Goal: Task Accomplishment & Management: Complete application form

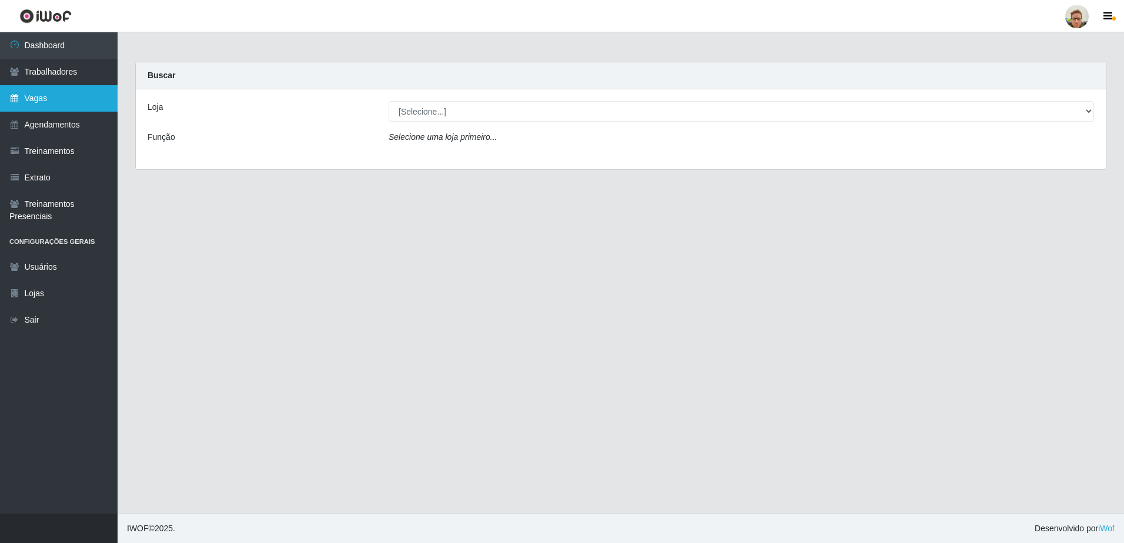
click at [52, 94] on link "Vagas" at bounding box center [59, 98] width 118 height 26
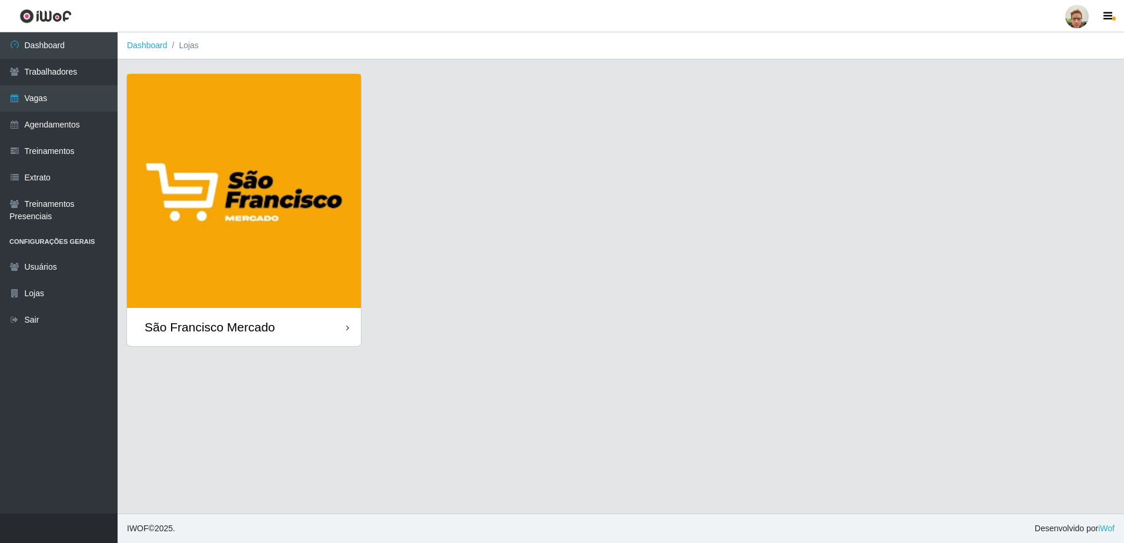
click at [256, 192] on img at bounding box center [244, 191] width 234 height 234
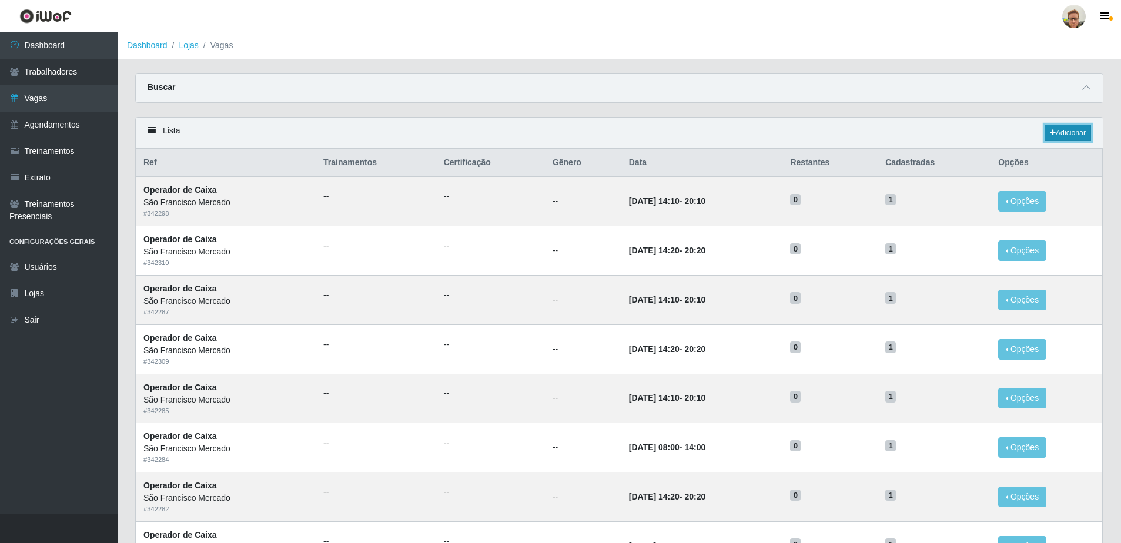
click at [1071, 126] on link "Adicionar" at bounding box center [1068, 133] width 46 height 16
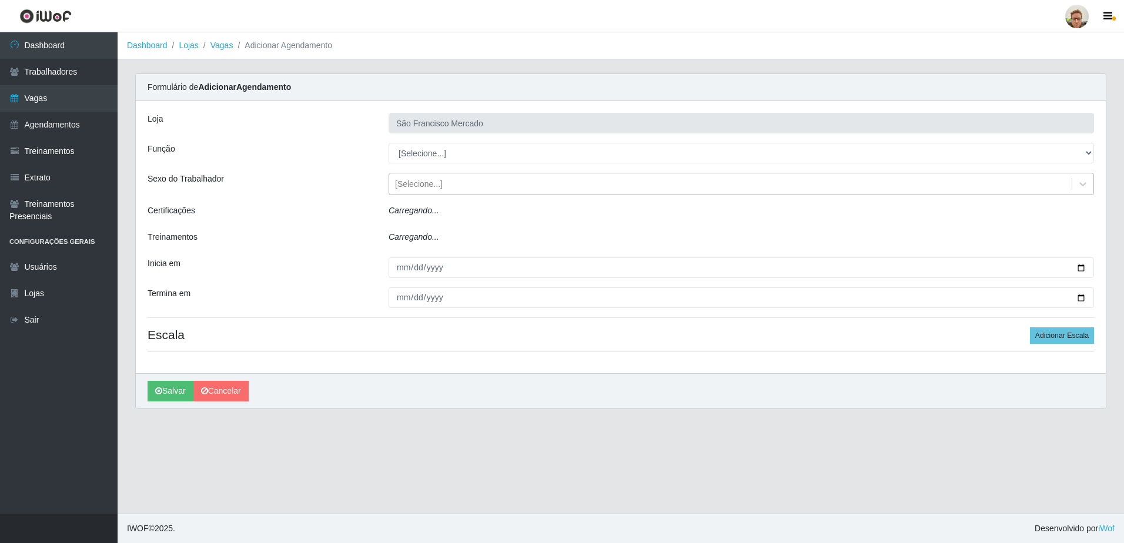
type input "São Francisco Mercado"
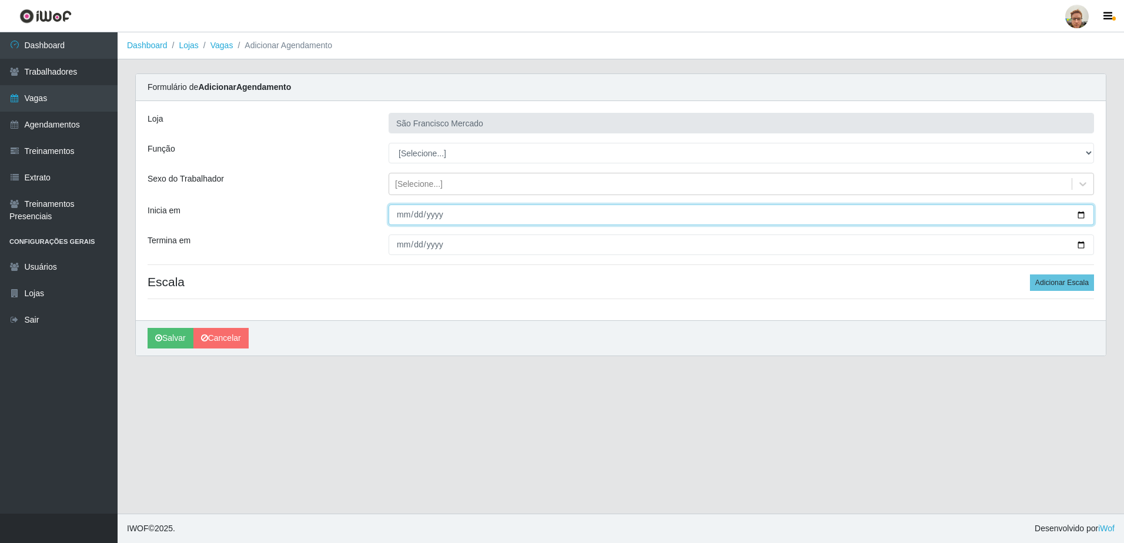
click at [1078, 218] on input "Inicia em" at bounding box center [742, 215] width 706 height 21
type input "[DATE]"
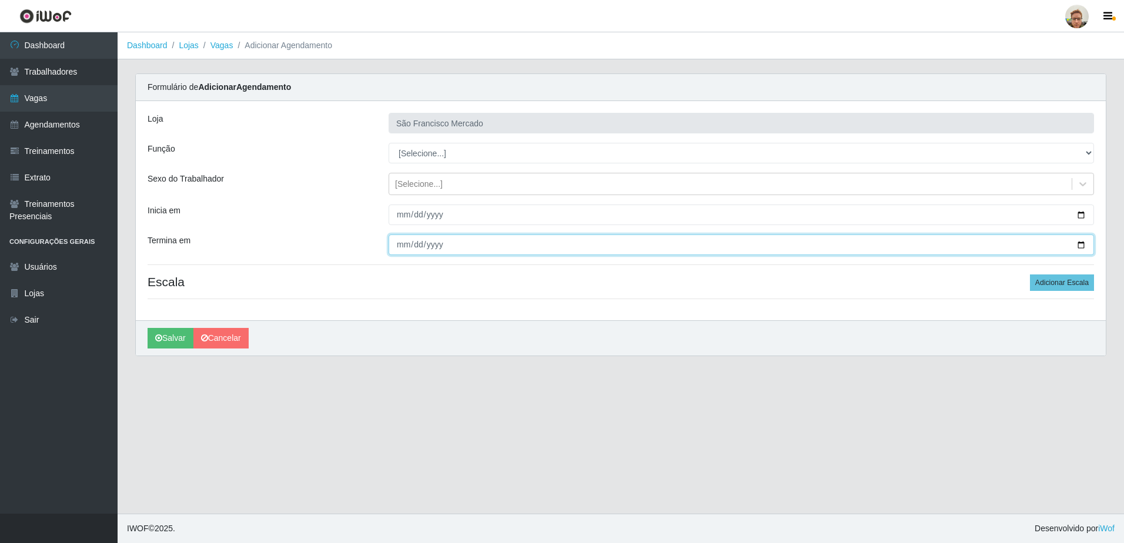
click at [1085, 242] on input "Termina em" at bounding box center [742, 245] width 706 height 21
type input "[DATE]"
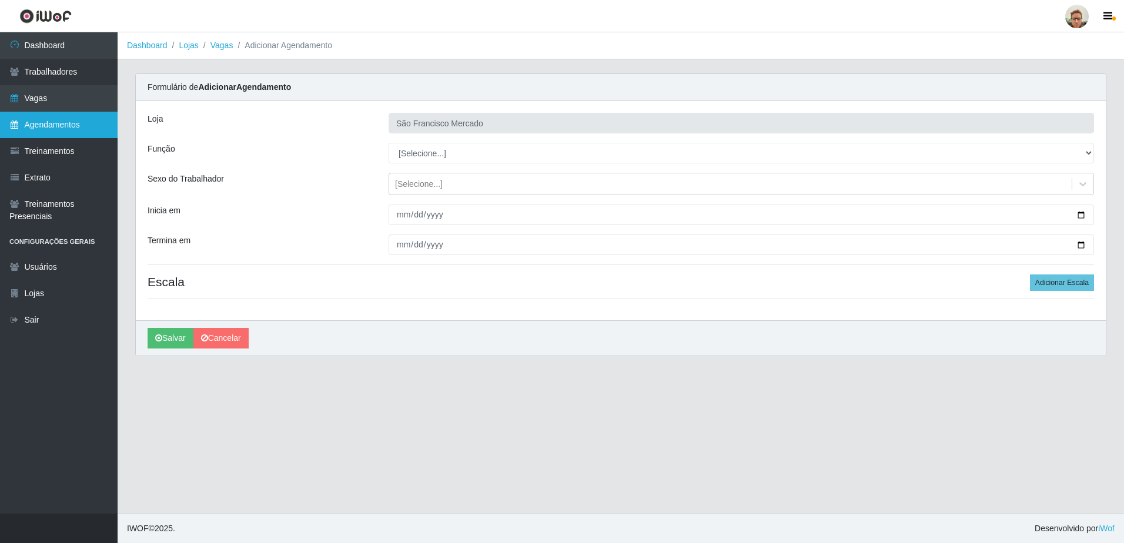
click at [20, 125] on link "Agendamentos" at bounding box center [59, 125] width 118 height 26
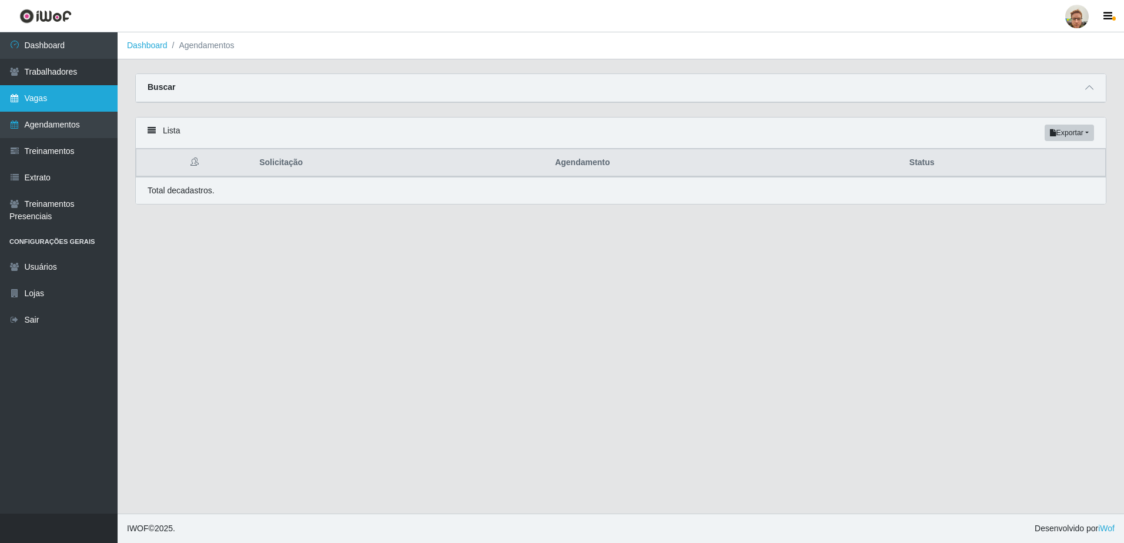
click at [32, 101] on link "Vagas" at bounding box center [59, 98] width 118 height 26
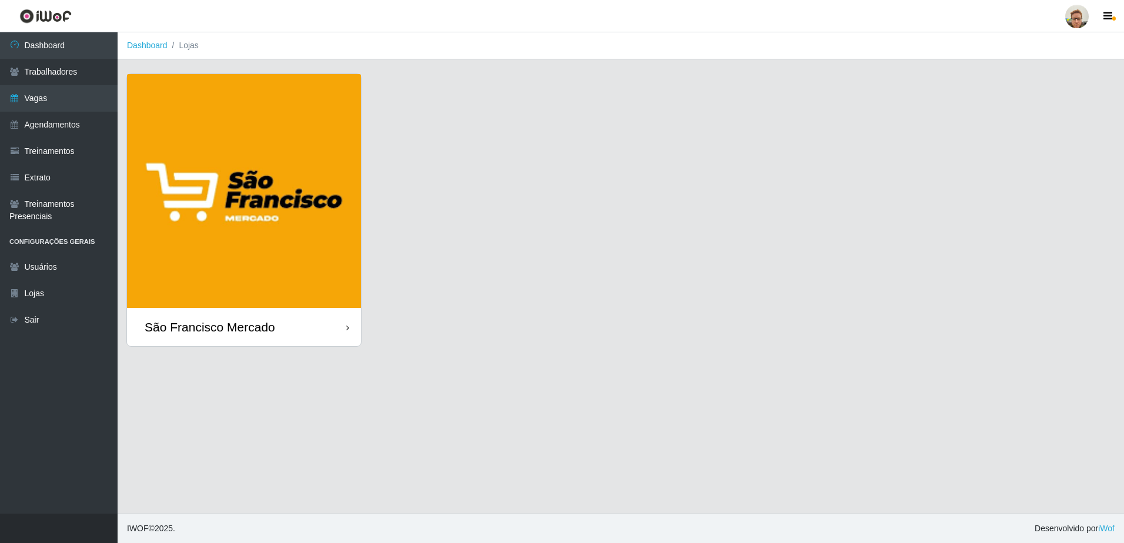
click at [287, 255] on img at bounding box center [244, 191] width 234 height 234
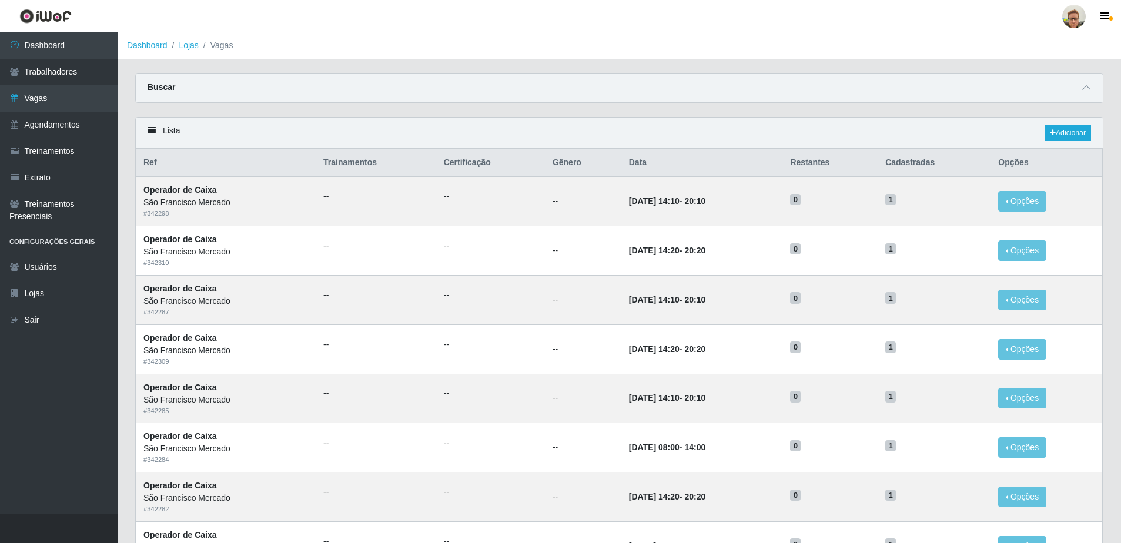
click at [1095, 80] on div "Buscar" at bounding box center [619, 88] width 967 height 28
click at [1082, 88] on icon at bounding box center [1086, 87] width 8 height 8
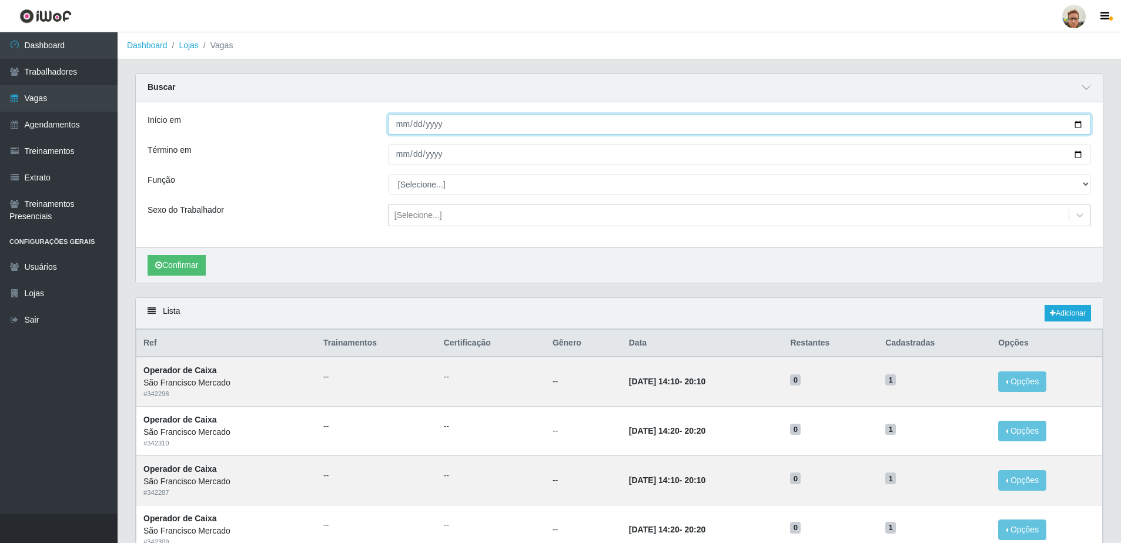
click at [1077, 128] on input "Início em" at bounding box center [739, 124] width 703 height 21
type input "[DATE]"
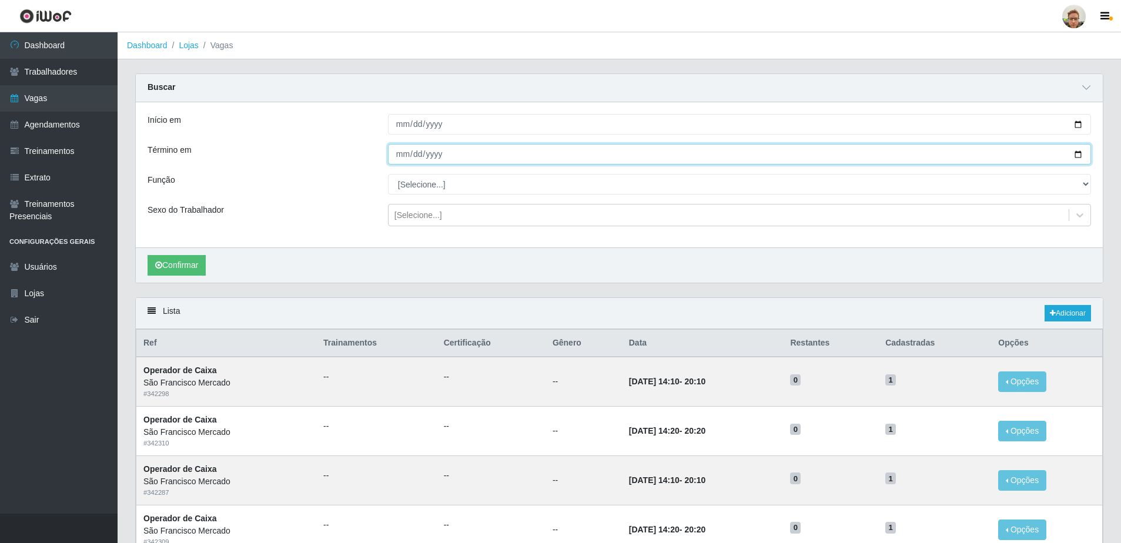
click at [1078, 154] on input "Término em" at bounding box center [739, 154] width 703 height 21
type input "[DATE]"
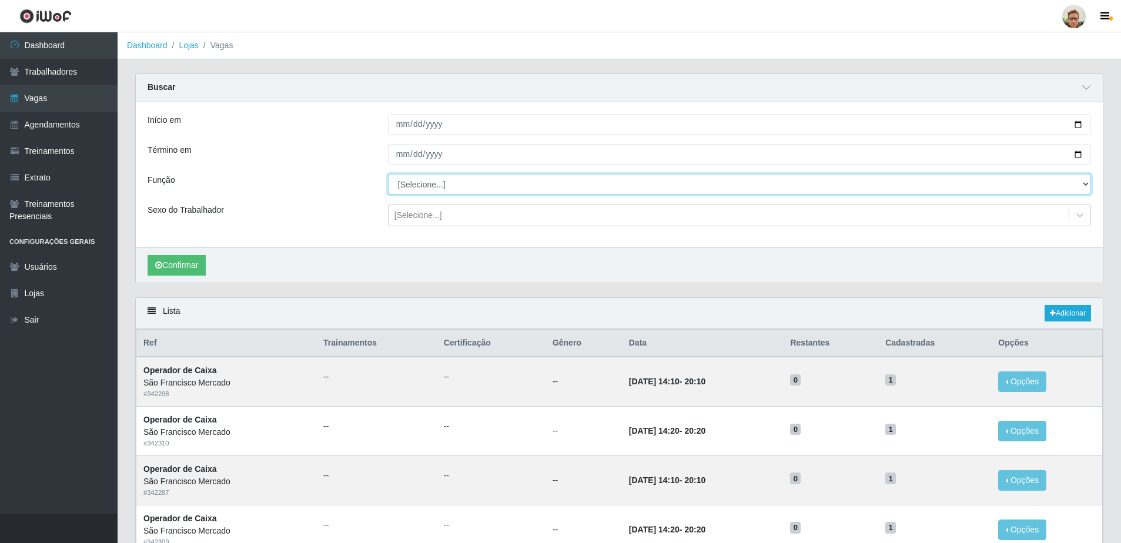
click at [408, 178] on select "[Selecione...] Balconista de Açougue [PERSON_NAME] de Açougue + Balconista de A…" at bounding box center [739, 184] width 703 height 21
select select "22"
click at [388, 175] on select "[Selecione...] Balconista de Açougue [PERSON_NAME] de Açougue + Balconista de A…" at bounding box center [739, 184] width 703 height 21
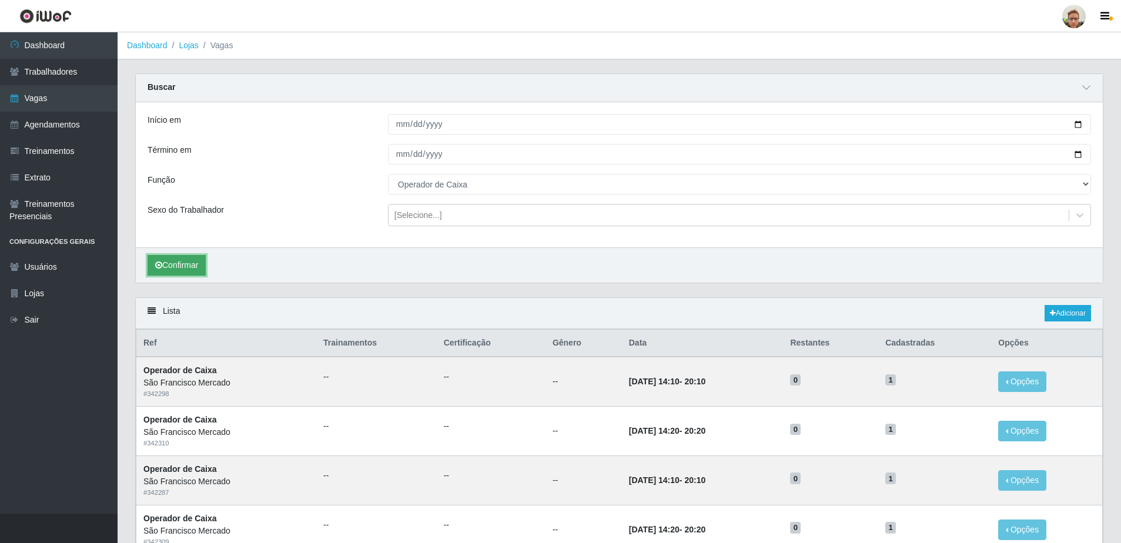
click at [200, 262] on button "Confirmar" at bounding box center [177, 265] width 58 height 21
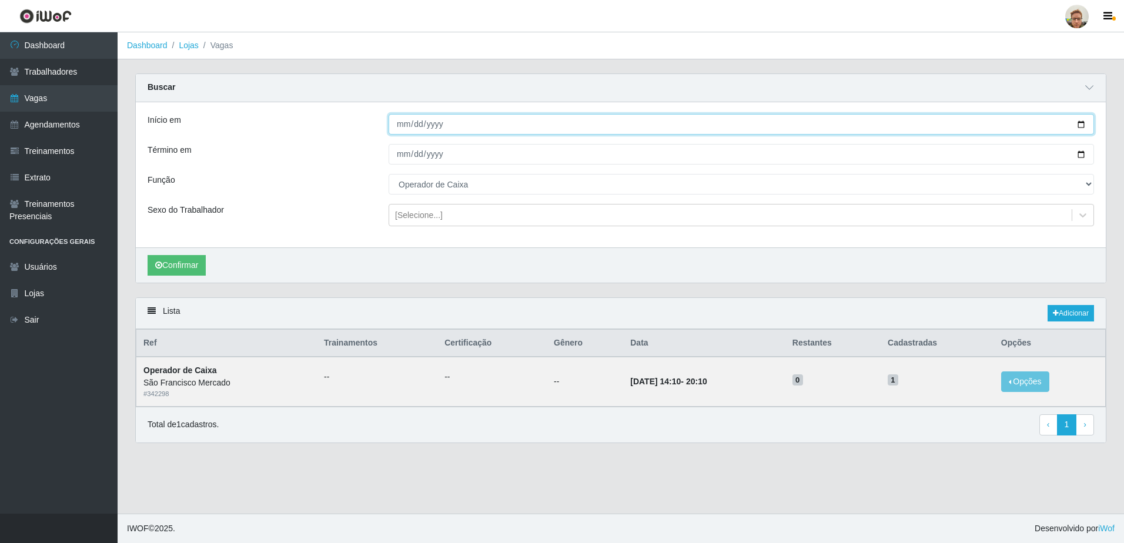
click at [1083, 126] on input "[DATE]" at bounding box center [742, 124] width 706 height 21
type input "[DATE]"
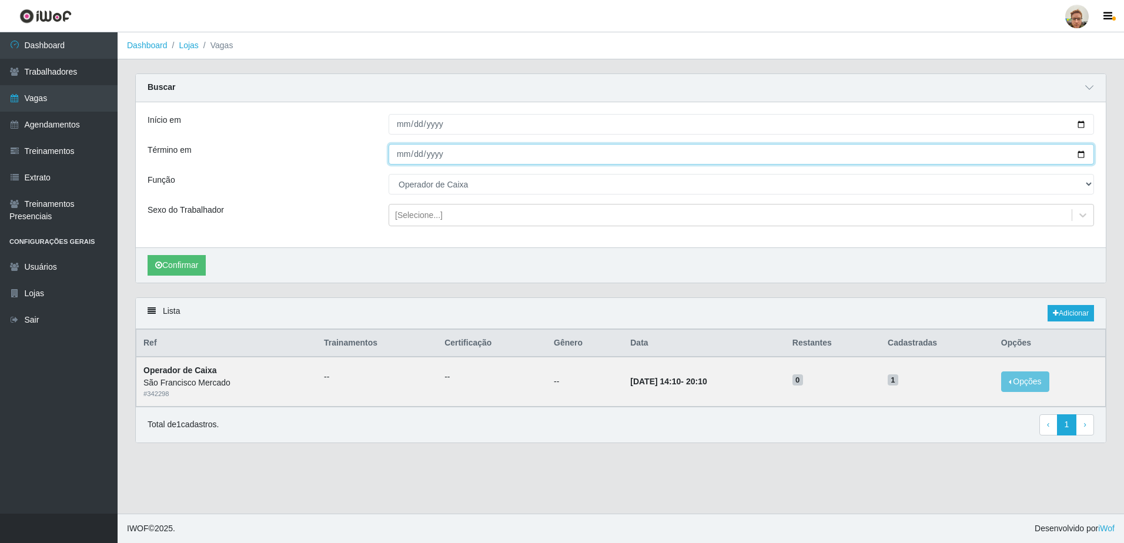
click at [1082, 151] on input "[DATE]" at bounding box center [742, 154] width 706 height 21
type input "[DATE]"
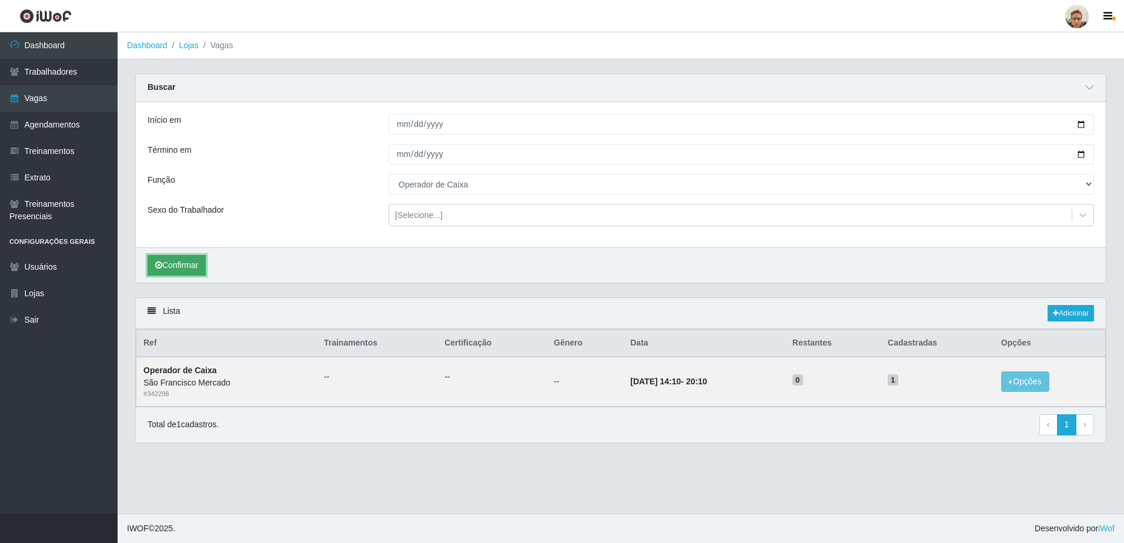
click at [205, 264] on button "Confirmar" at bounding box center [177, 265] width 58 height 21
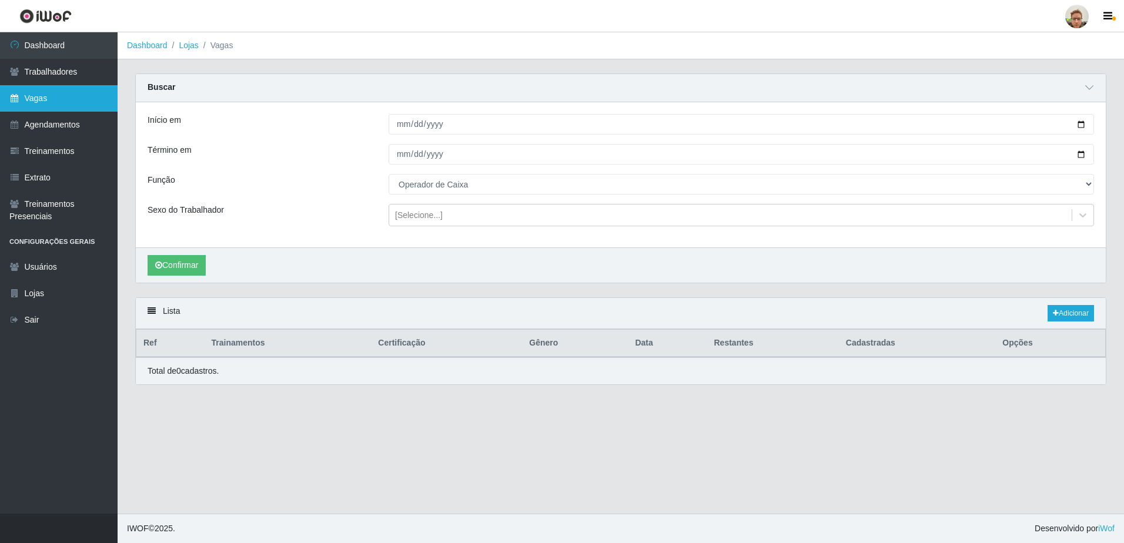
click at [96, 93] on link "Vagas" at bounding box center [59, 98] width 118 height 26
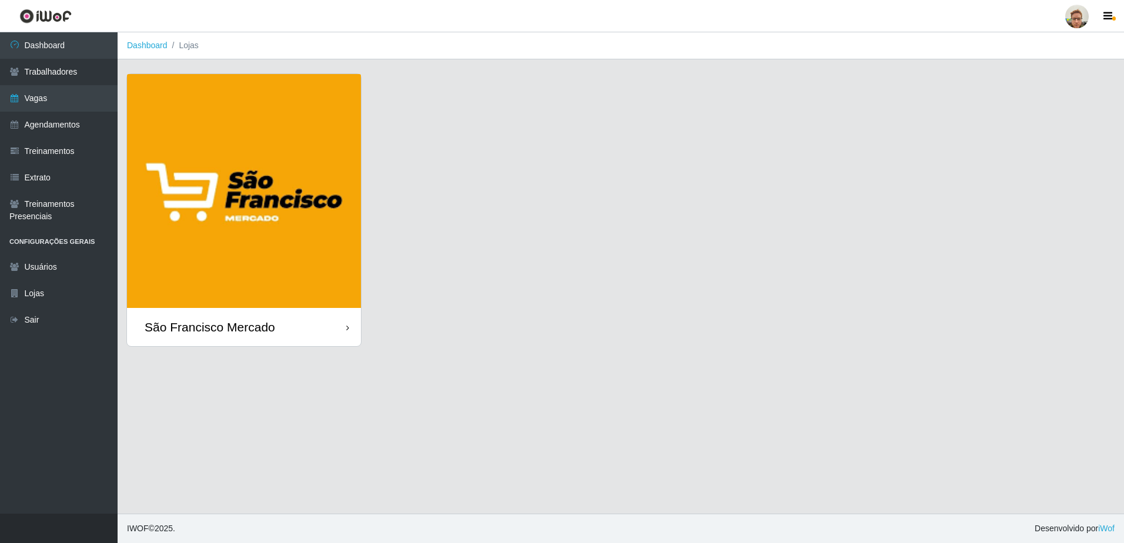
click at [247, 142] on img at bounding box center [244, 191] width 234 height 234
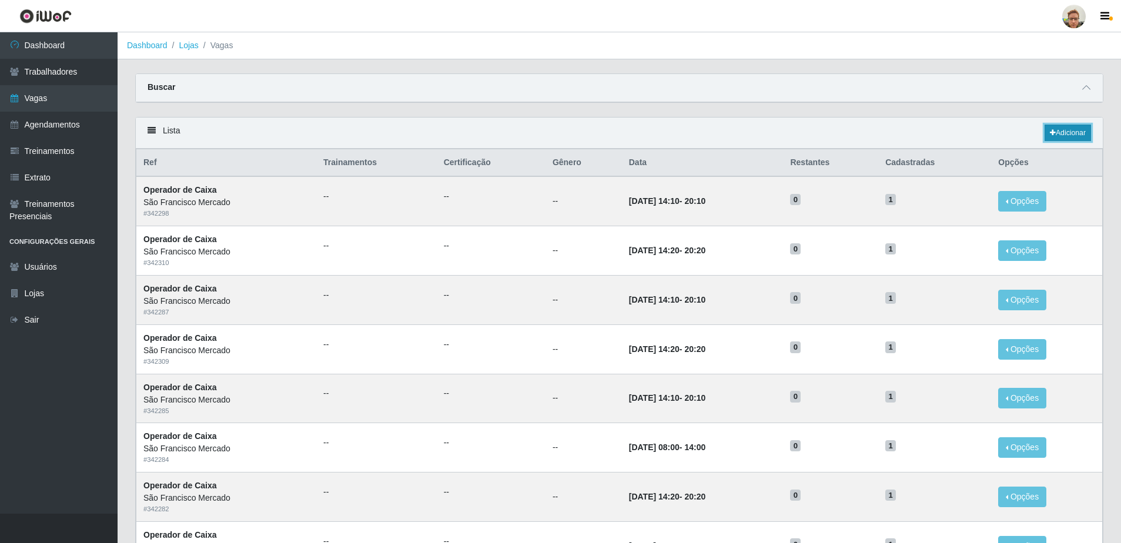
click at [1081, 125] on link "Adicionar" at bounding box center [1068, 133] width 46 height 16
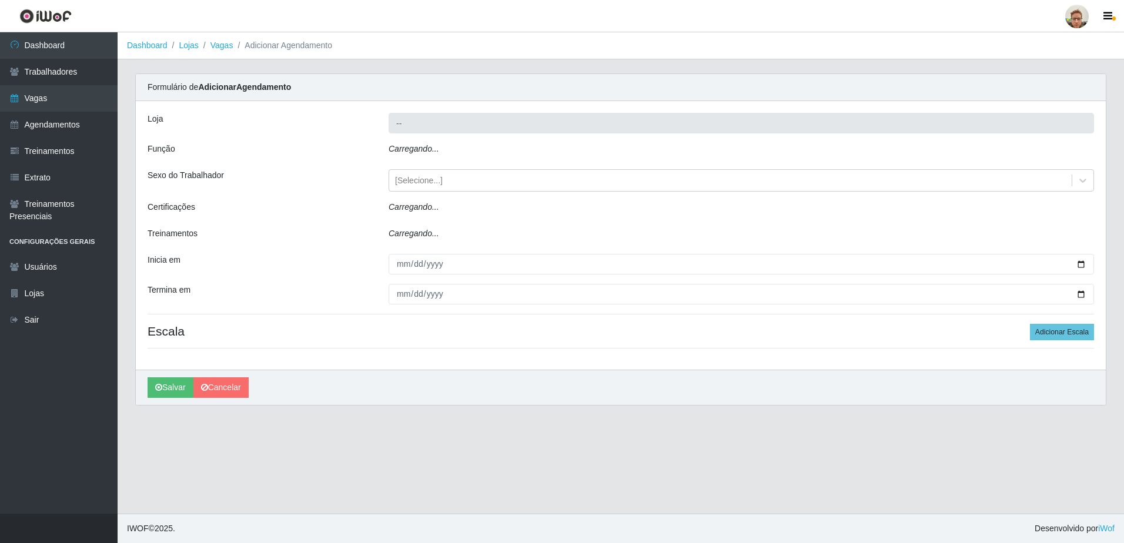
type input "São Francisco Mercado"
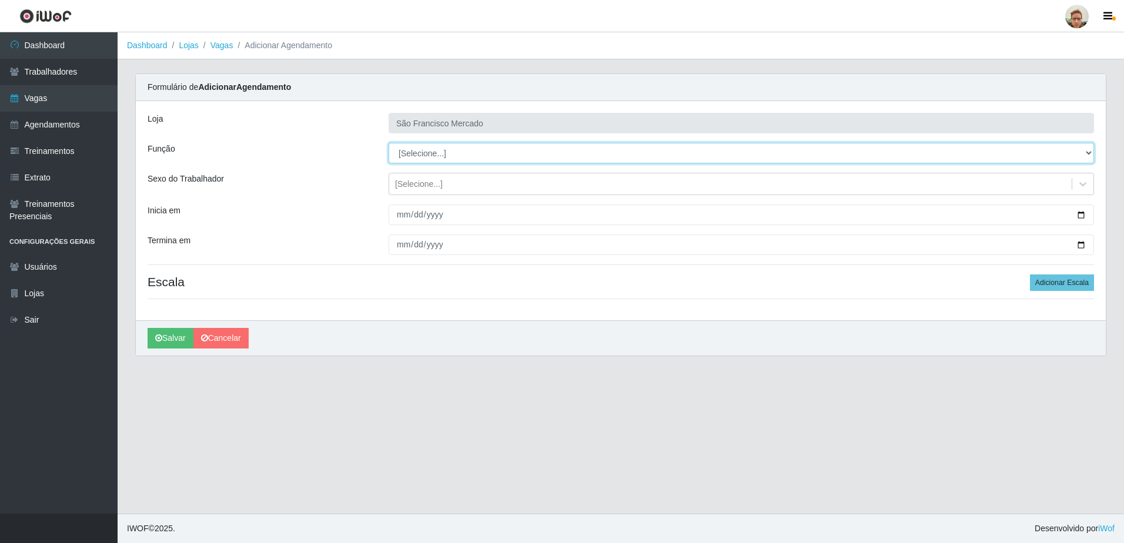
click at [434, 158] on select "[Selecione...] Balconista de Açougue [PERSON_NAME] de Açougue + Balconista de A…" at bounding box center [742, 153] width 706 height 21
drag, startPoint x: 434, startPoint y: 158, endPoint x: 430, endPoint y: 165, distance: 8.2
click at [434, 158] on select "[Selecione...] Balconista de Açougue [PERSON_NAME] de Açougue + Balconista de A…" at bounding box center [742, 153] width 706 height 21
select select "22"
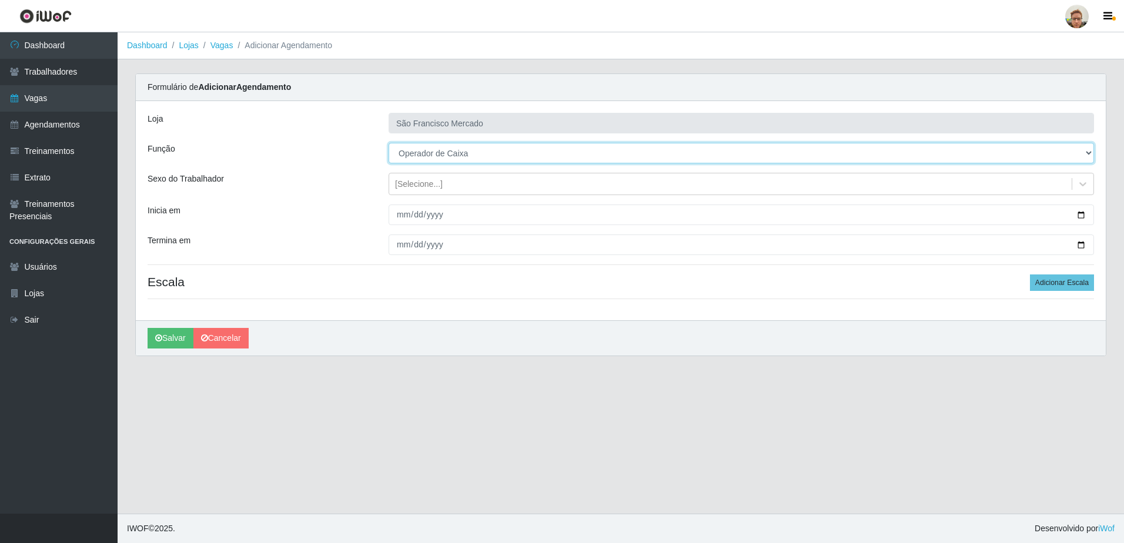
click at [389, 143] on select "[Selecione...] Balconista de Açougue [PERSON_NAME] de Açougue + Balconista de A…" at bounding box center [742, 153] width 706 height 21
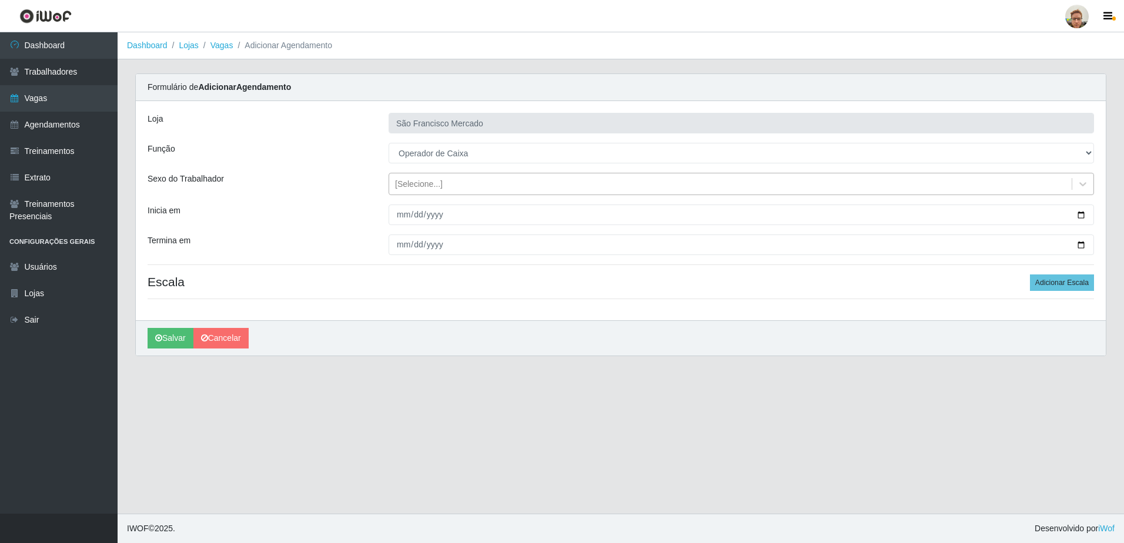
click at [402, 190] on div "[Selecione...]" at bounding box center [730, 184] width 683 height 19
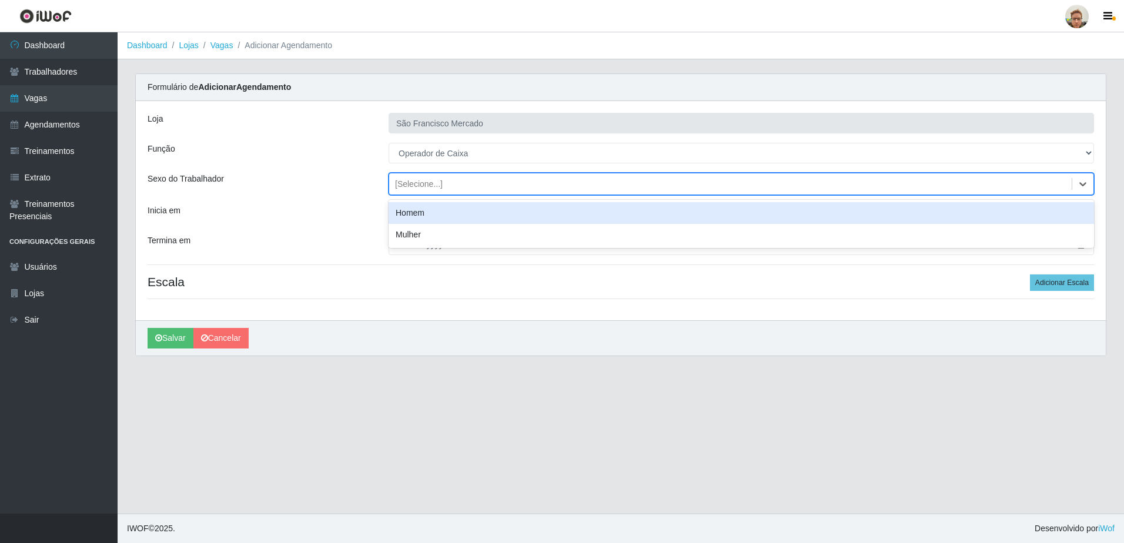
click at [402, 190] on div "[Selecione...]" at bounding box center [730, 184] width 683 height 19
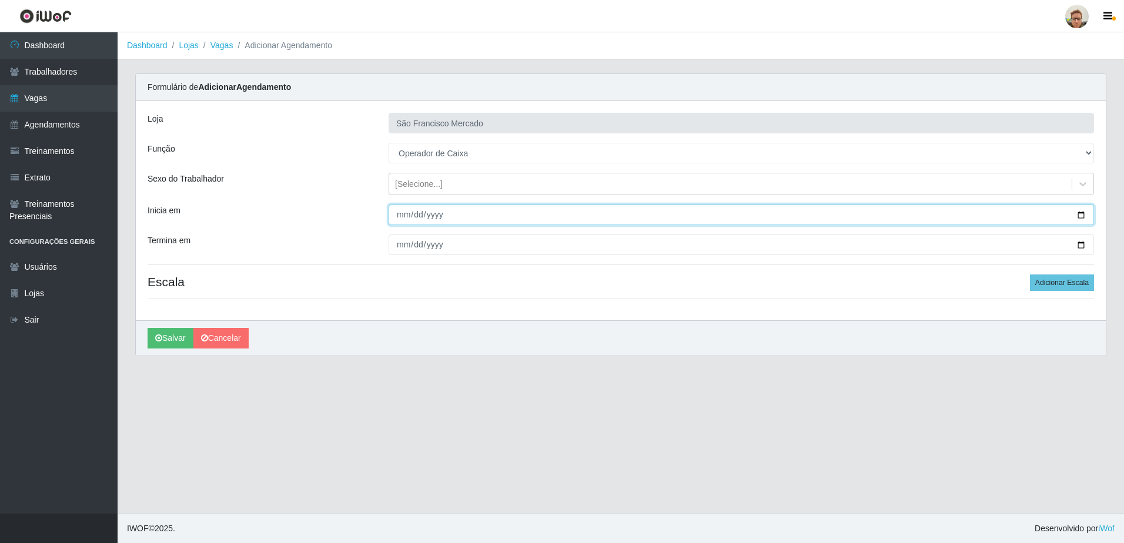
click at [409, 214] on input "Inicia em" at bounding box center [742, 215] width 706 height 21
type input "[DATE]"
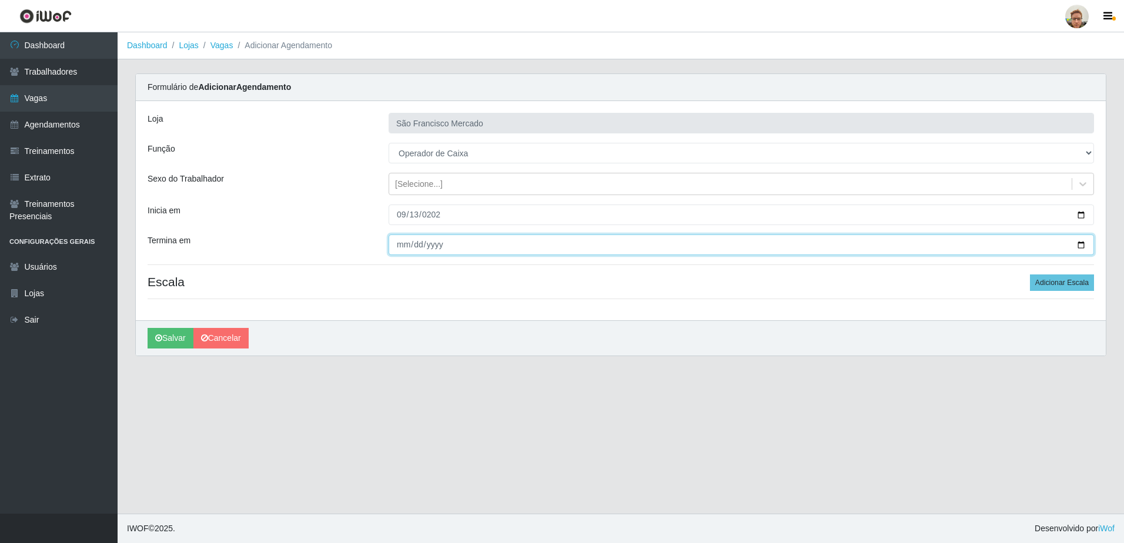
click at [404, 240] on input "Termina em" at bounding box center [742, 245] width 706 height 21
type input "[DATE]"
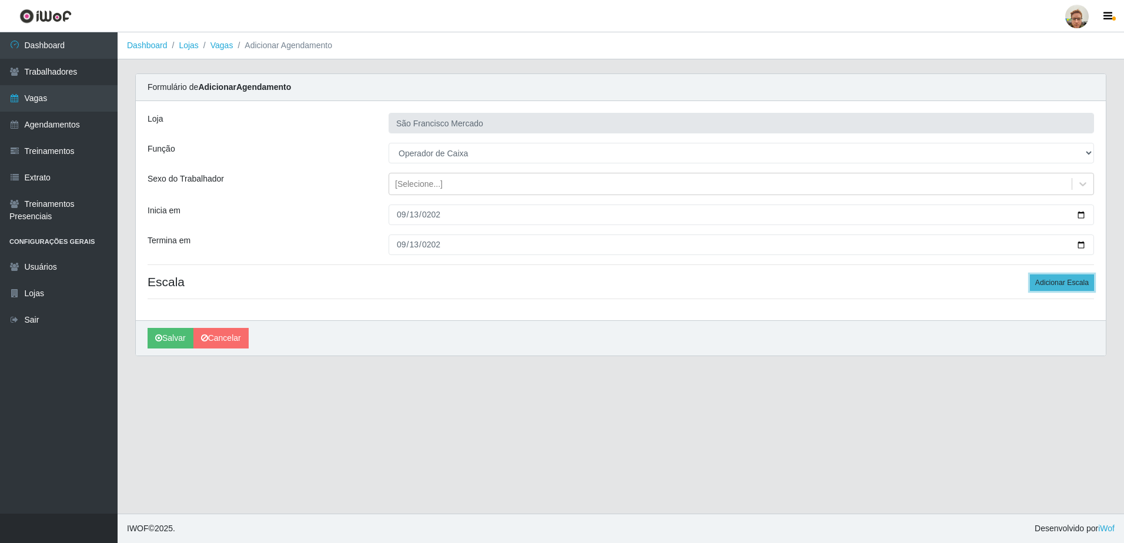
click at [1059, 280] on button "Adicionar Escala" at bounding box center [1062, 283] width 64 height 16
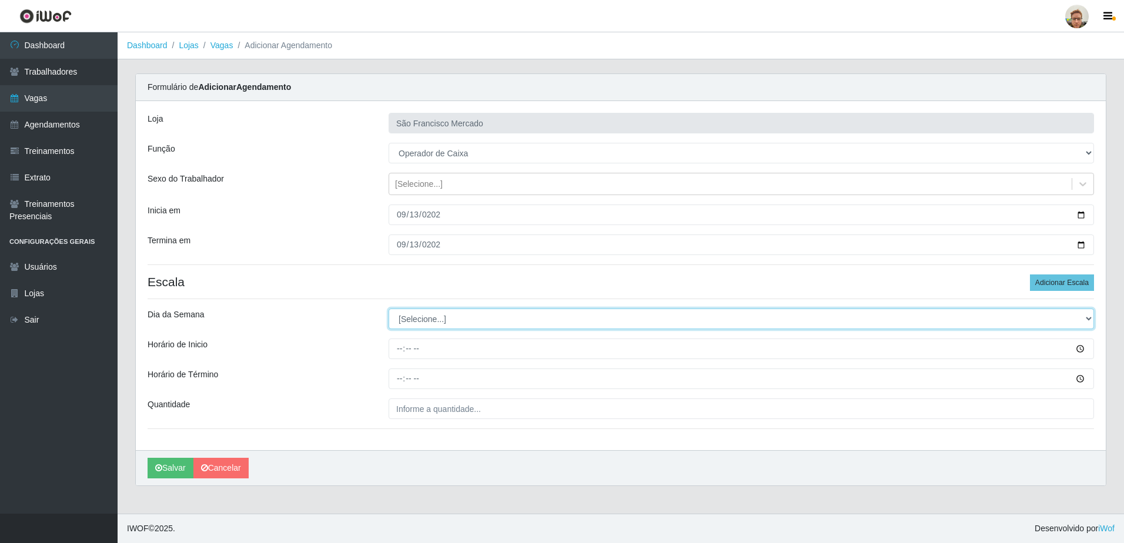
click at [410, 315] on select "[Selecione...] Segunda Terça Quarta Quinta Sexta Sábado Domingo" at bounding box center [742, 319] width 706 height 21
click at [410, 319] on select "[Selecione...] Segunda Terça Quarta Quinta Sexta Sábado Domingo" at bounding box center [742, 319] width 706 height 21
select select "6"
click at [389, 309] on select "[Selecione...] Segunda Terça Quarta Quinta Sexta Sábado Domingo" at bounding box center [742, 319] width 706 height 21
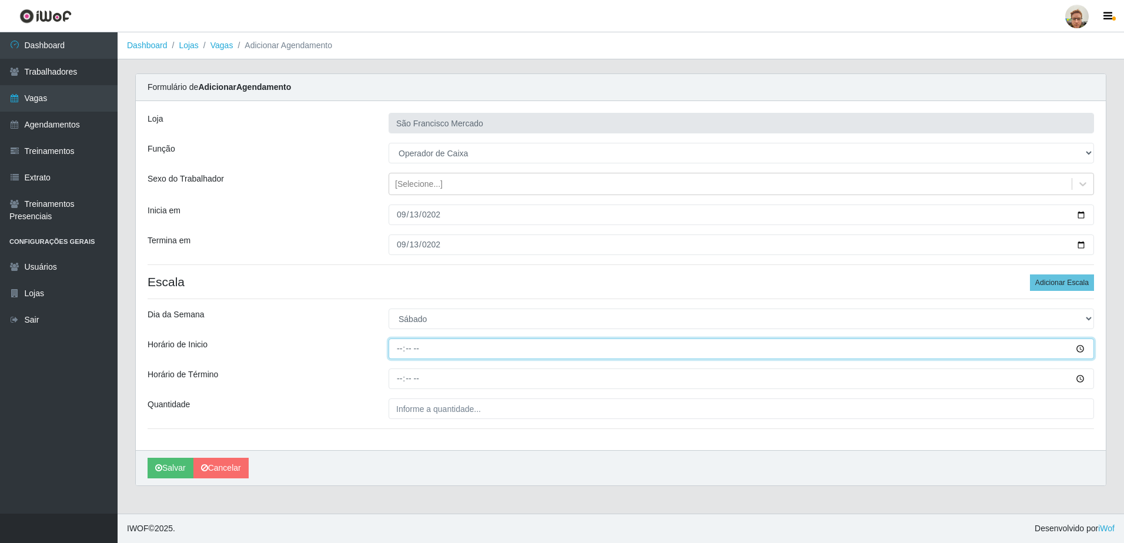
click at [403, 353] on input "Horário de Inicio" at bounding box center [742, 349] width 706 height 21
type input "14:20"
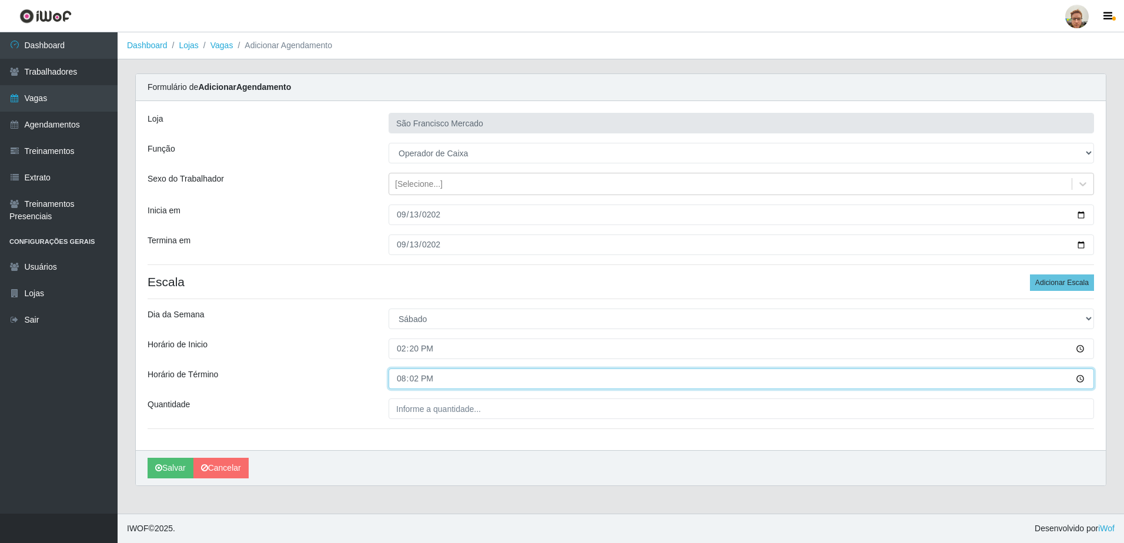
type input "20:20"
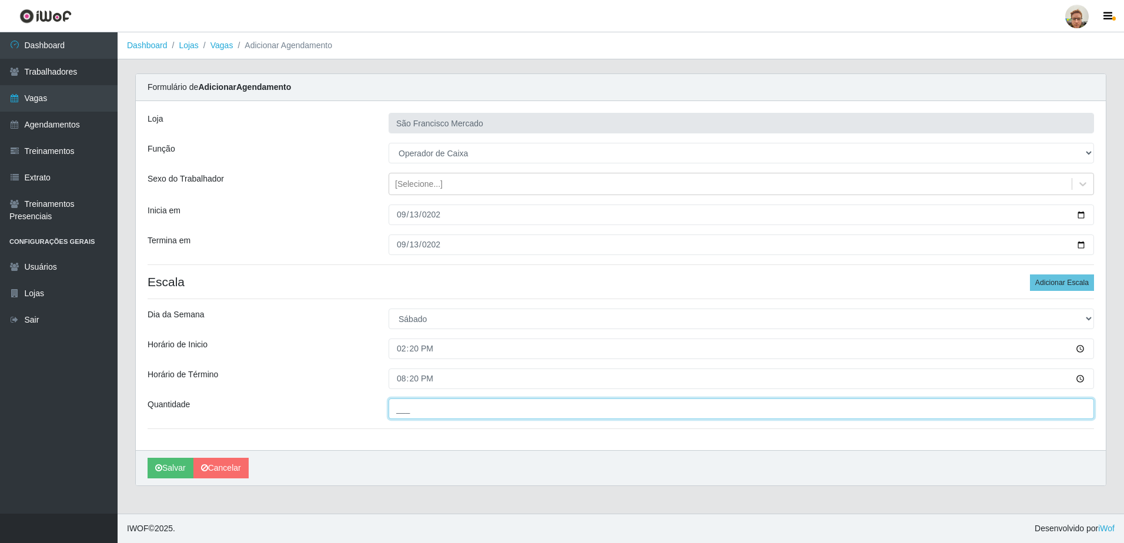
click at [442, 405] on input "___" at bounding box center [742, 409] width 706 height 21
type input "1__"
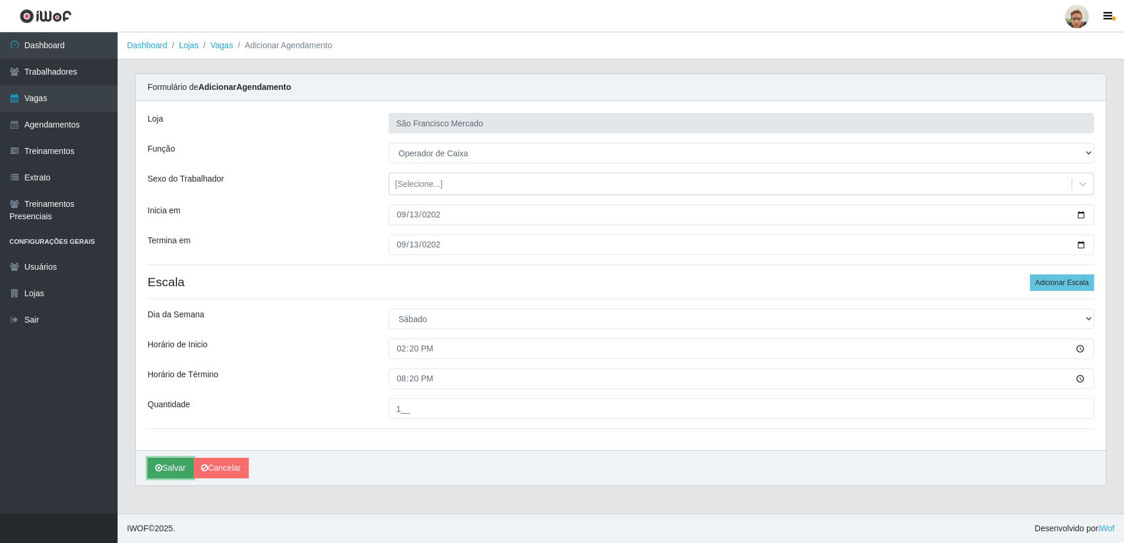
click at [171, 470] on button "Salvar" at bounding box center [171, 468] width 46 height 21
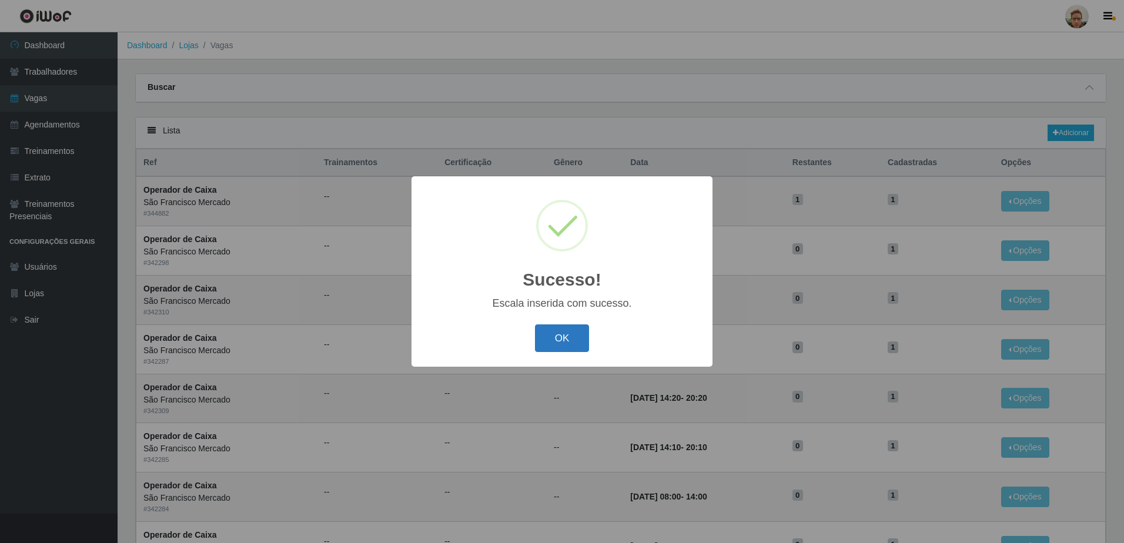
click at [579, 333] on button "OK" at bounding box center [562, 339] width 55 height 28
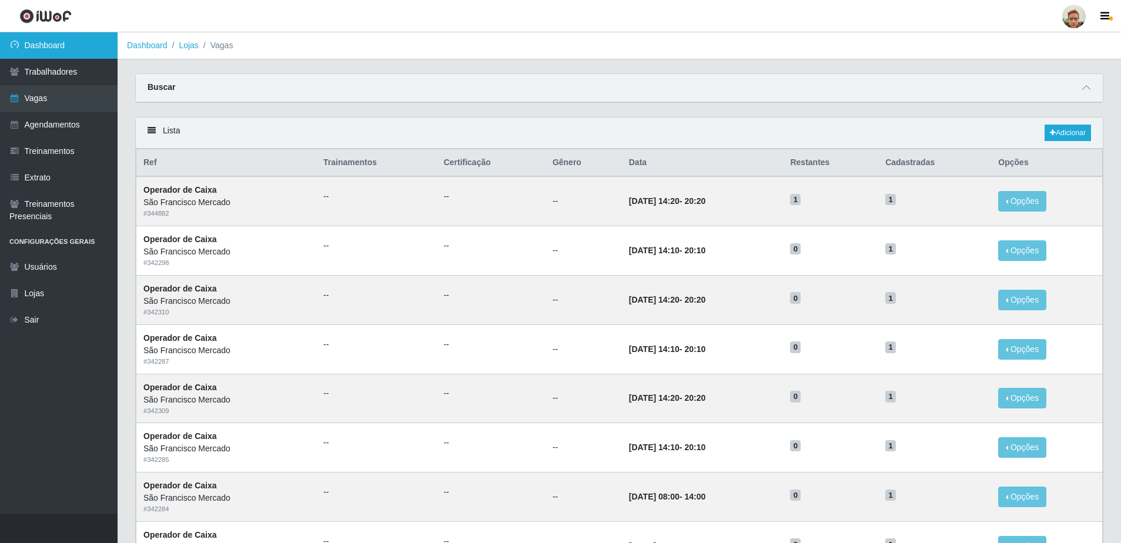
click at [41, 56] on link "Dashboard" at bounding box center [59, 45] width 118 height 26
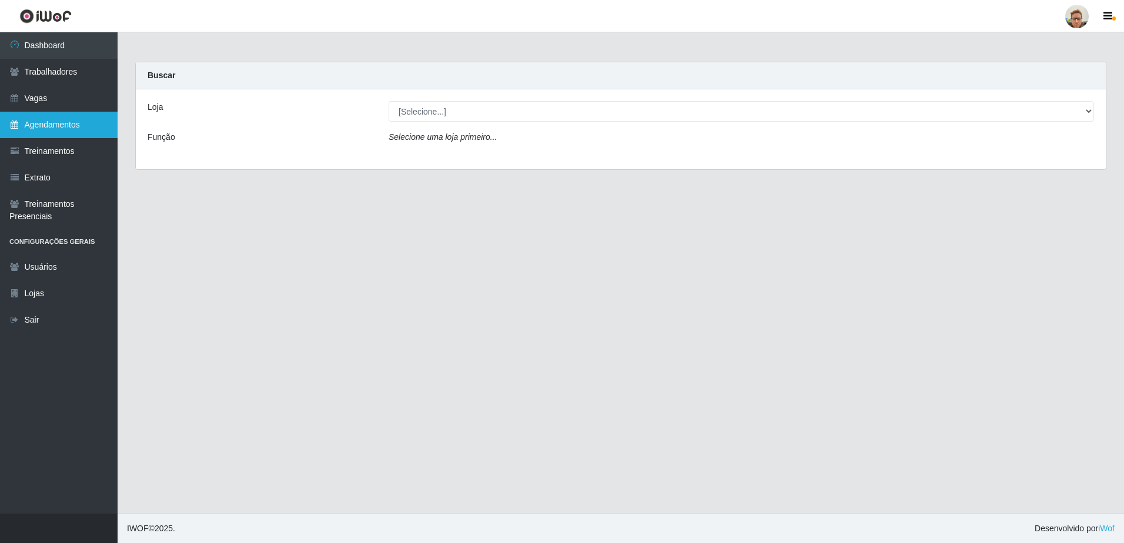
click at [54, 122] on link "Agendamentos" at bounding box center [59, 125] width 118 height 26
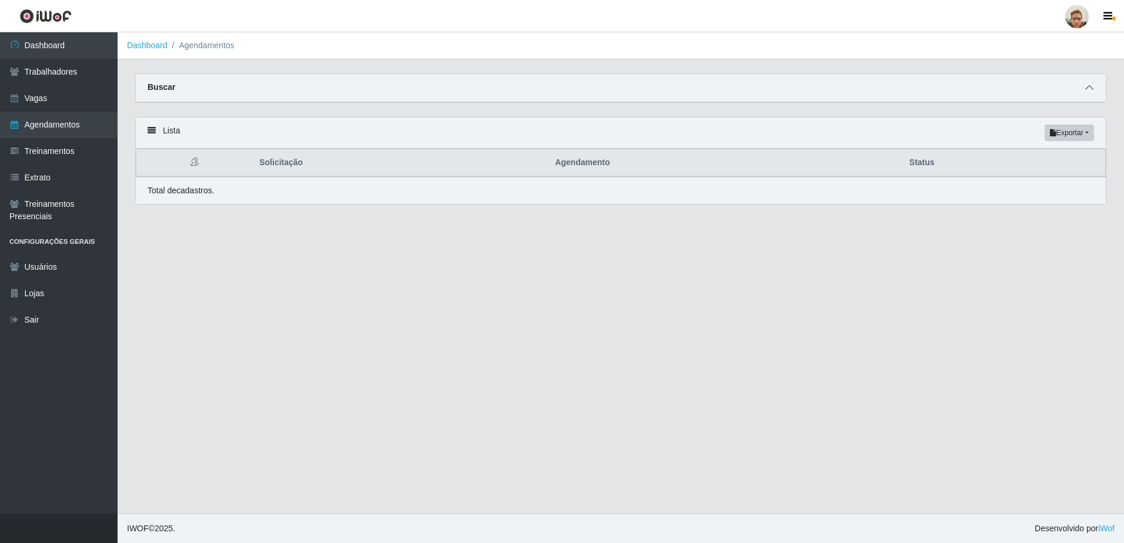
click at [1086, 87] on icon at bounding box center [1089, 87] width 8 height 8
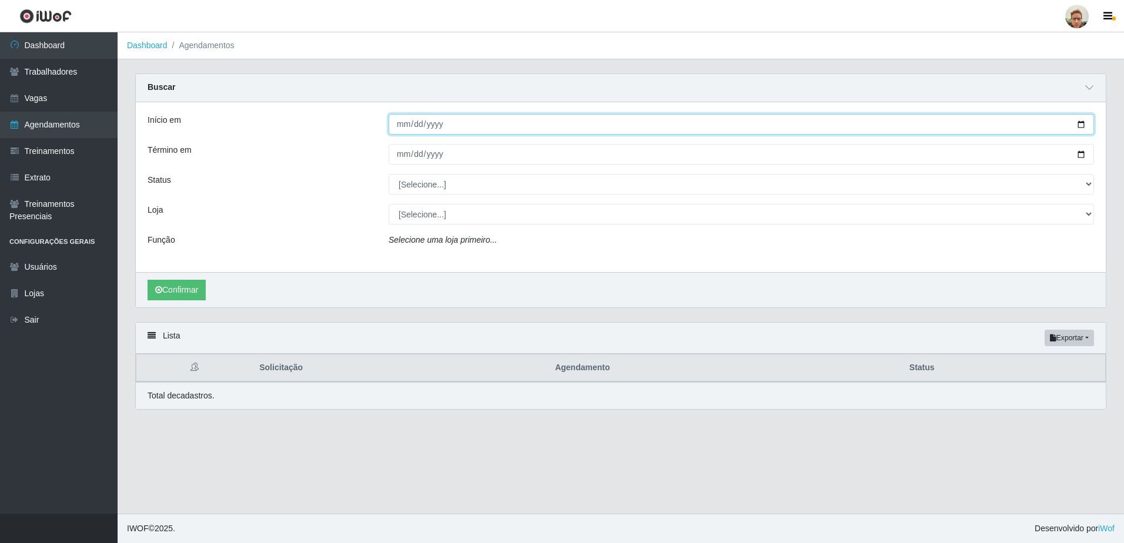
click at [1084, 124] on input "Início em" at bounding box center [742, 124] width 706 height 21
type input "[DATE]"
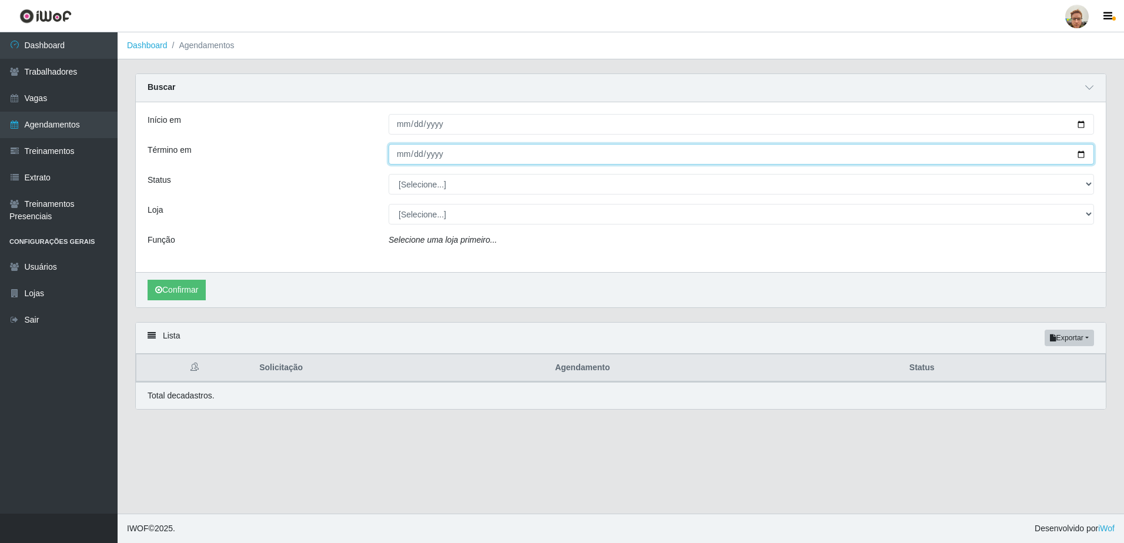
click at [1080, 152] on input "Término em" at bounding box center [742, 154] width 706 height 21
type input "[DATE]"
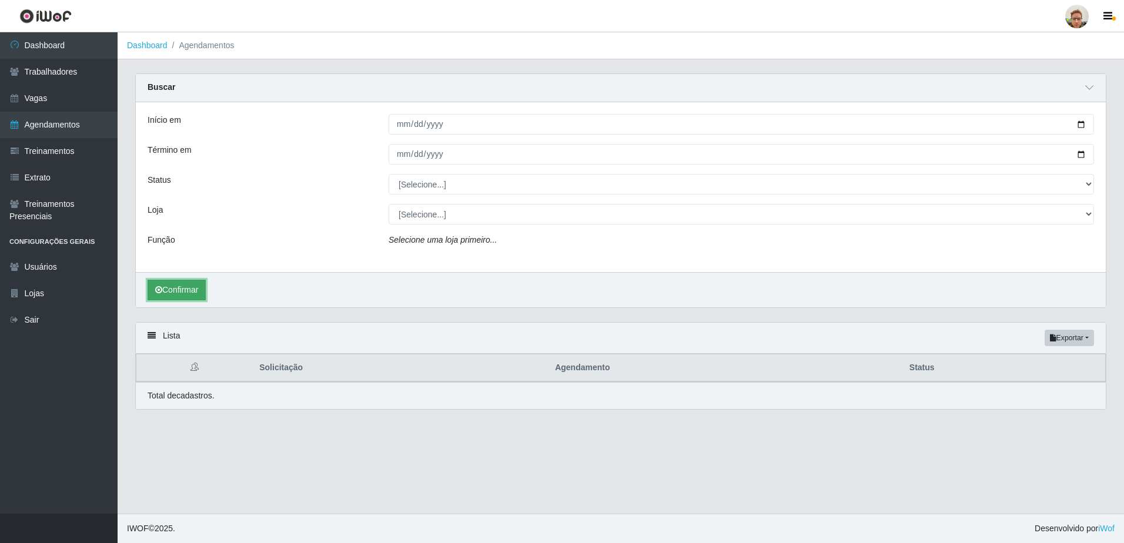
click at [175, 298] on button "Confirmar" at bounding box center [177, 290] width 58 height 21
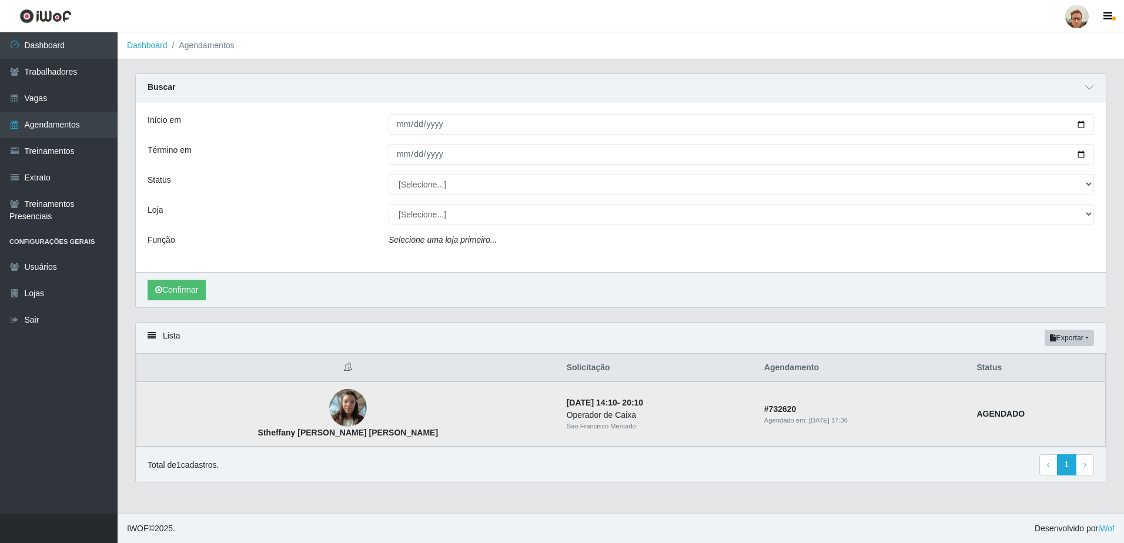
click at [329, 416] on img at bounding box center [348, 408] width 38 height 50
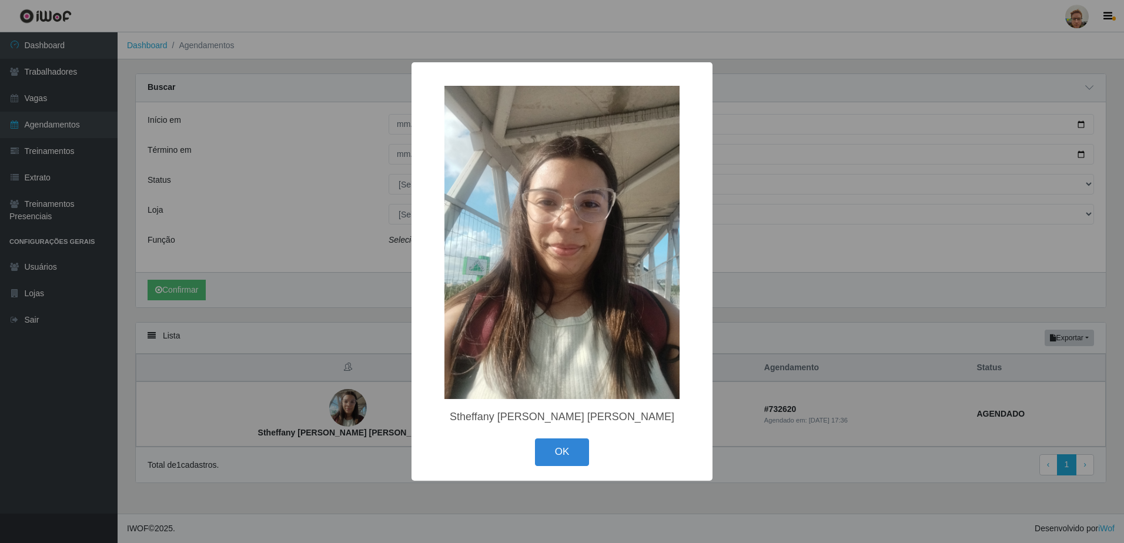
click at [332, 400] on div "× Stheffany [PERSON_NAME] [PERSON_NAME] OK Cancel" at bounding box center [562, 271] width 1124 height 543
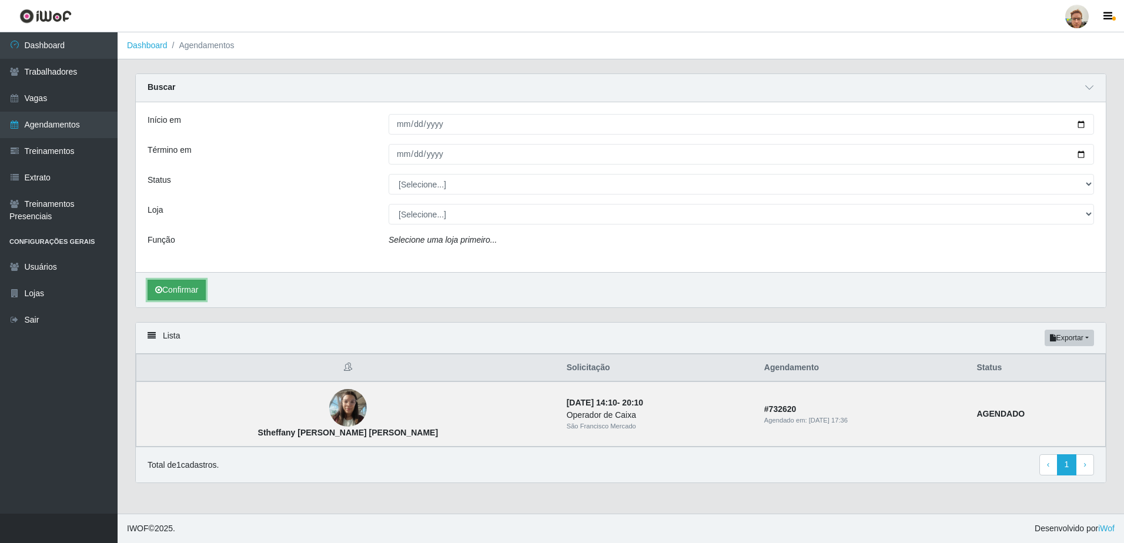
click at [192, 288] on button "Confirmar" at bounding box center [177, 290] width 58 height 21
